Goal: Communication & Community: Participate in discussion

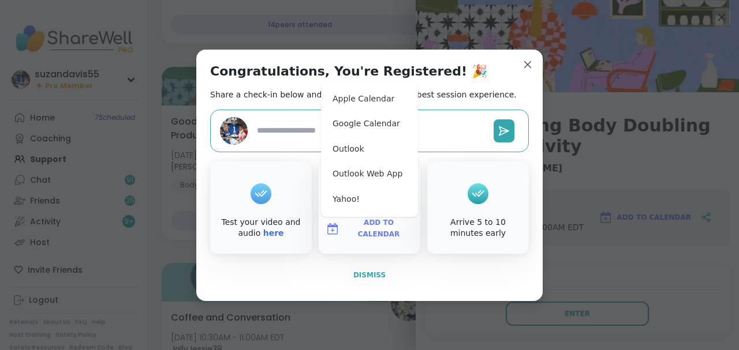
type textarea "*"
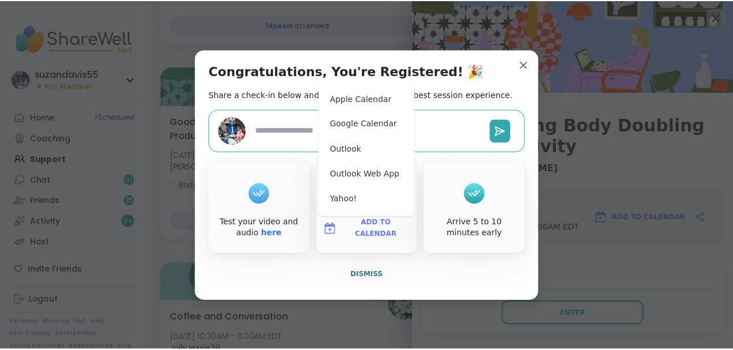
scroll to position [516, 0]
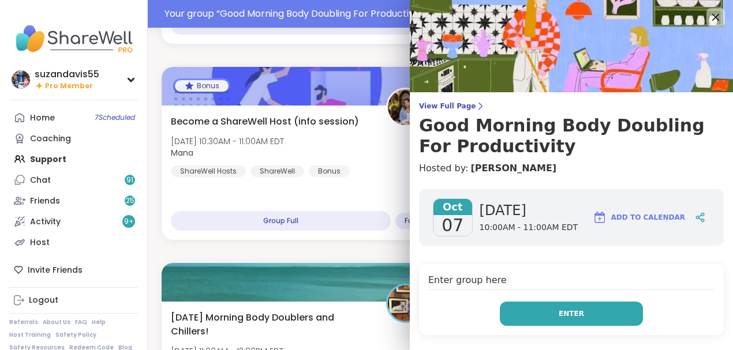
click at [568, 314] on span "Enter" at bounding box center [571, 314] width 25 height 10
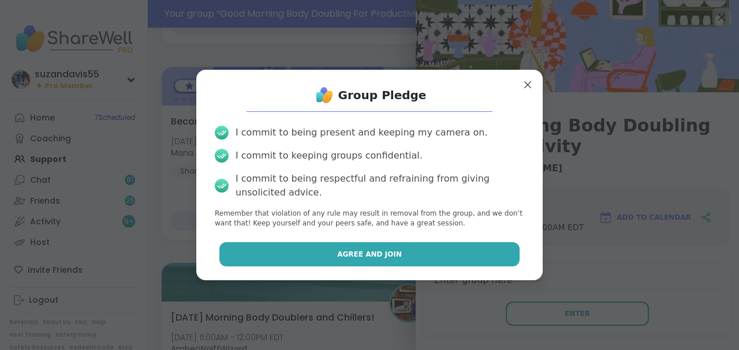
click at [417, 257] on button "Agree and Join" at bounding box center [369, 254] width 301 height 24
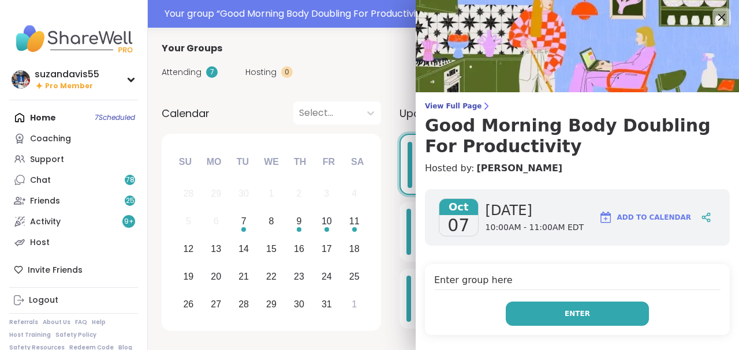
click at [566, 315] on span "Enter" at bounding box center [576, 314] width 25 height 10
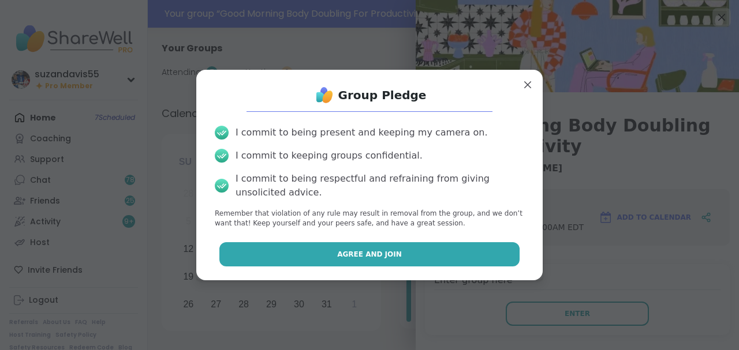
click at [445, 257] on button "Agree and Join" at bounding box center [369, 254] width 301 height 24
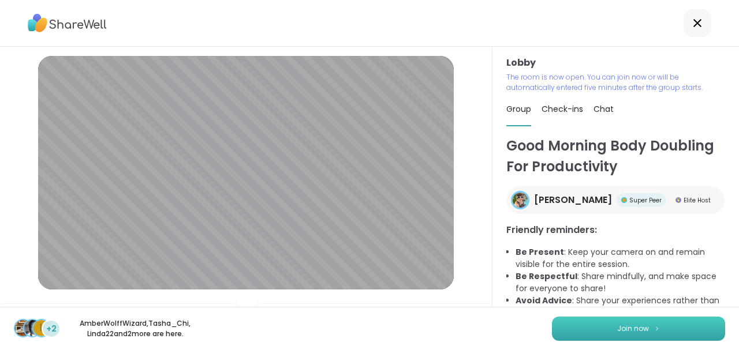
click at [662, 325] on button "Join now" at bounding box center [638, 329] width 173 height 24
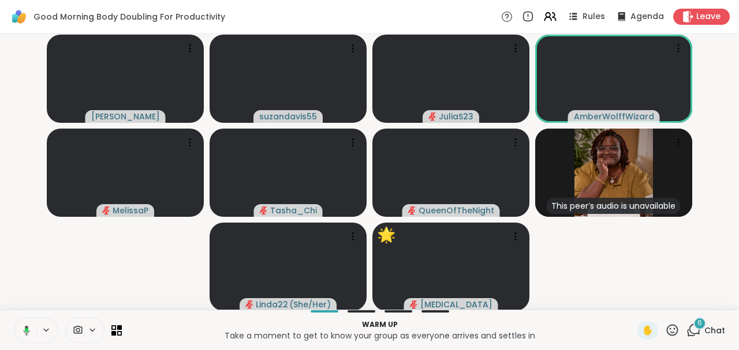
click at [667, 332] on icon at bounding box center [673, 330] width 12 height 12
click at [704, 302] on div "🎉" at bounding box center [714, 300] width 21 height 18
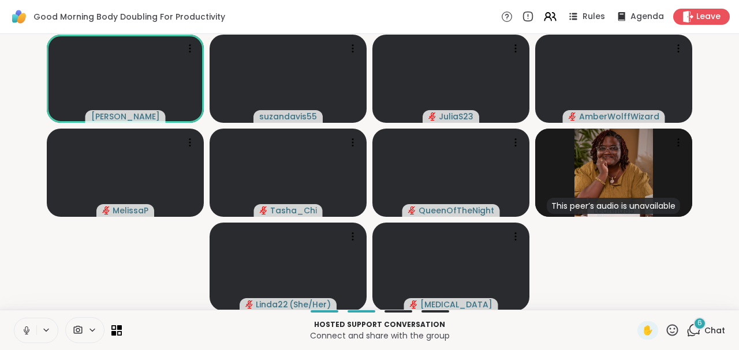
click at [25, 327] on icon at bounding box center [26, 329] width 3 height 5
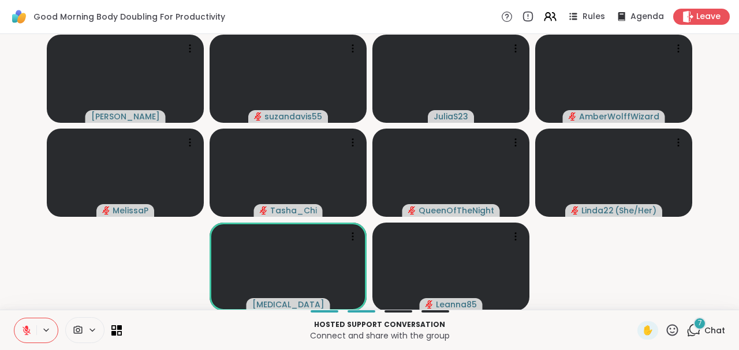
click at [689, 334] on icon at bounding box center [694, 329] width 11 height 10
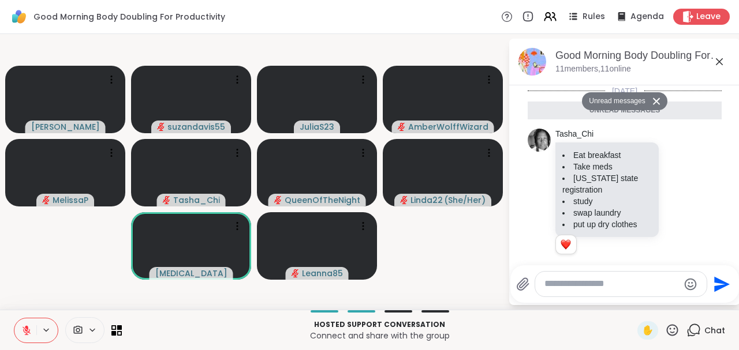
scroll to position [508, 0]
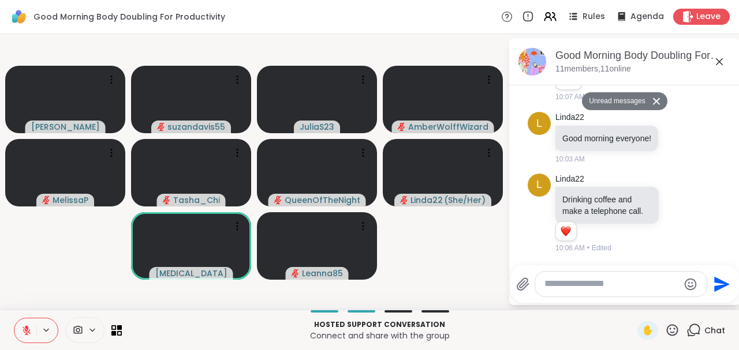
click at [577, 284] on textarea "Type your message" at bounding box center [611, 284] width 134 height 12
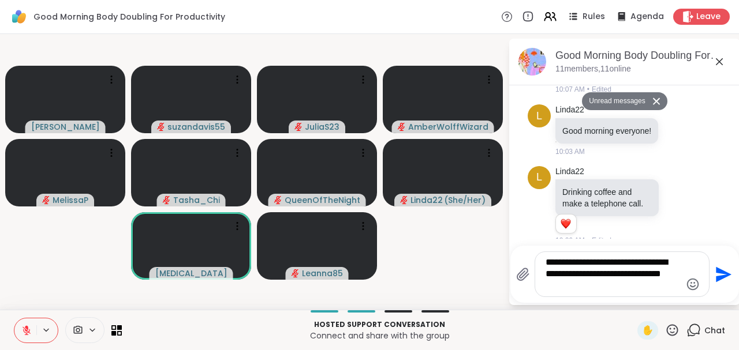
type textarea "**********"
click at [720, 272] on icon "Send" at bounding box center [724, 275] width 16 height 16
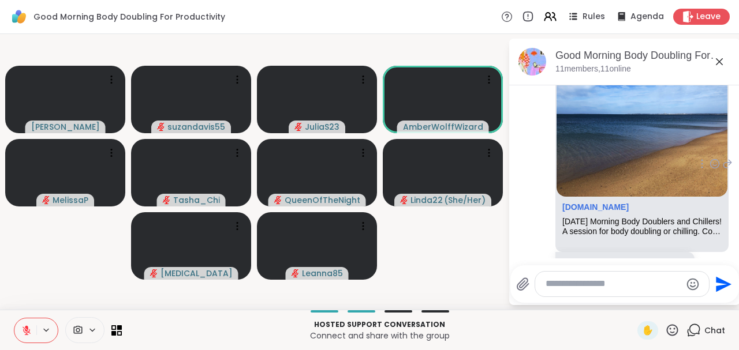
scroll to position [838, 0]
